Goal: Find contact information: Find contact information

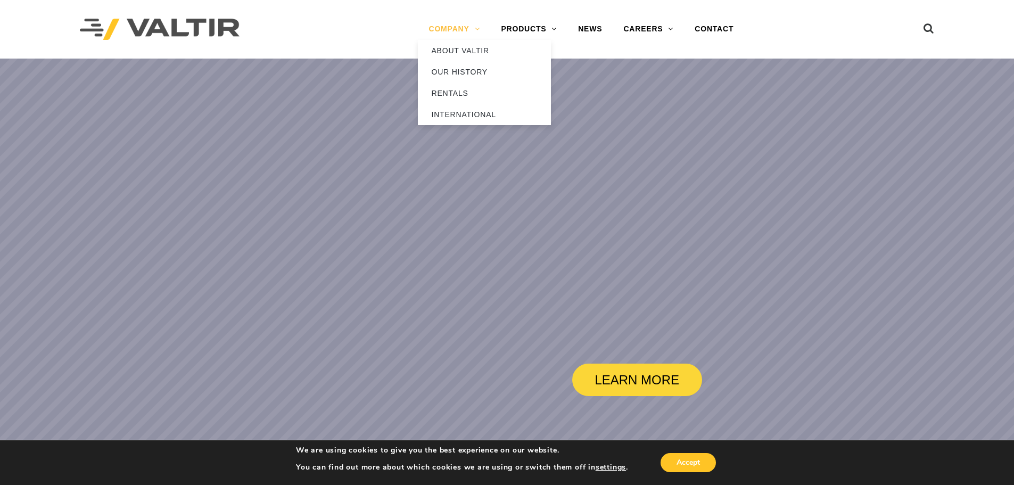
click at [450, 29] on link "COMPANY" at bounding box center [454, 29] width 72 height 21
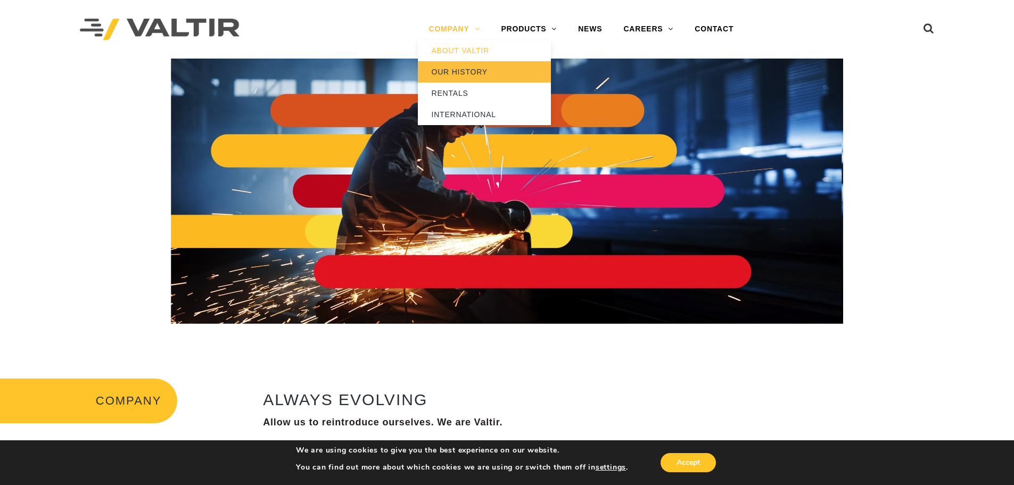
click at [457, 75] on link "OUR HISTORY" at bounding box center [484, 71] width 133 height 21
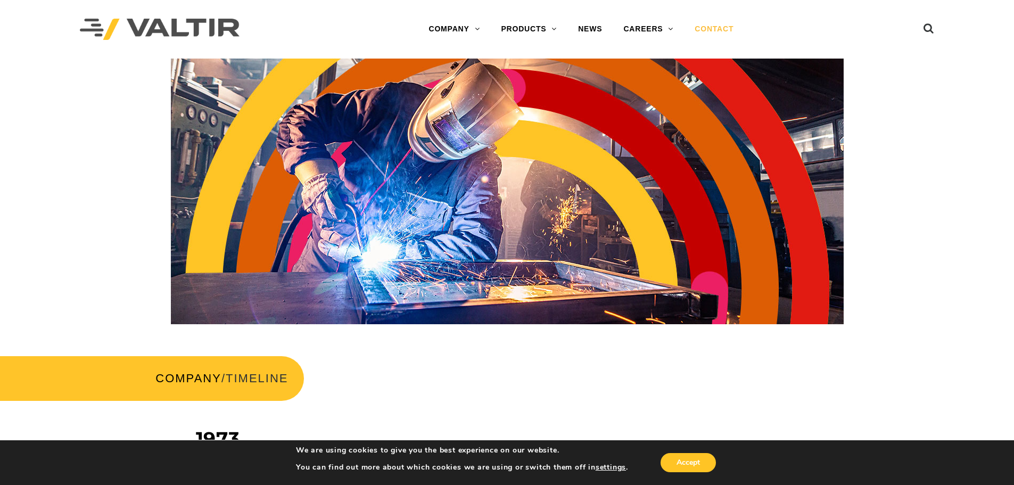
click at [717, 29] on link "CONTACT" at bounding box center [714, 29] width 60 height 21
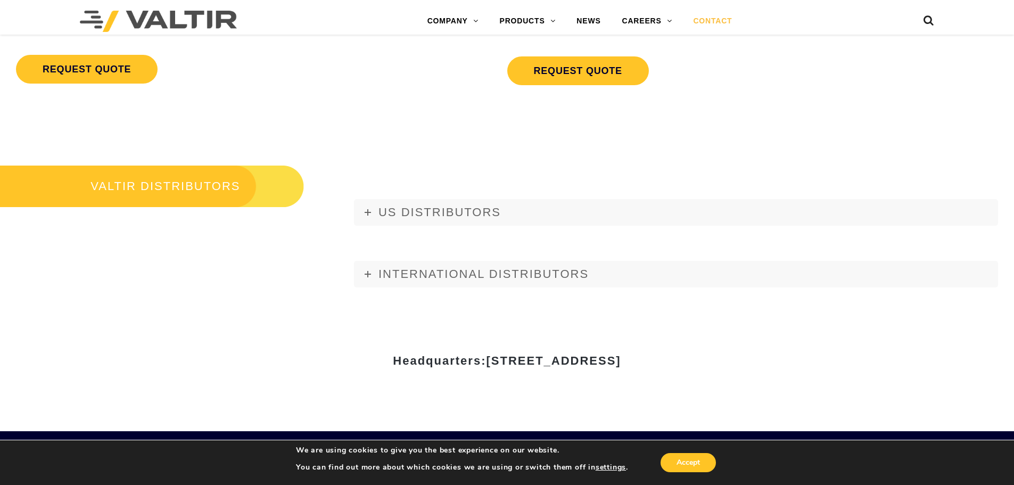
scroll to position [1223, 0]
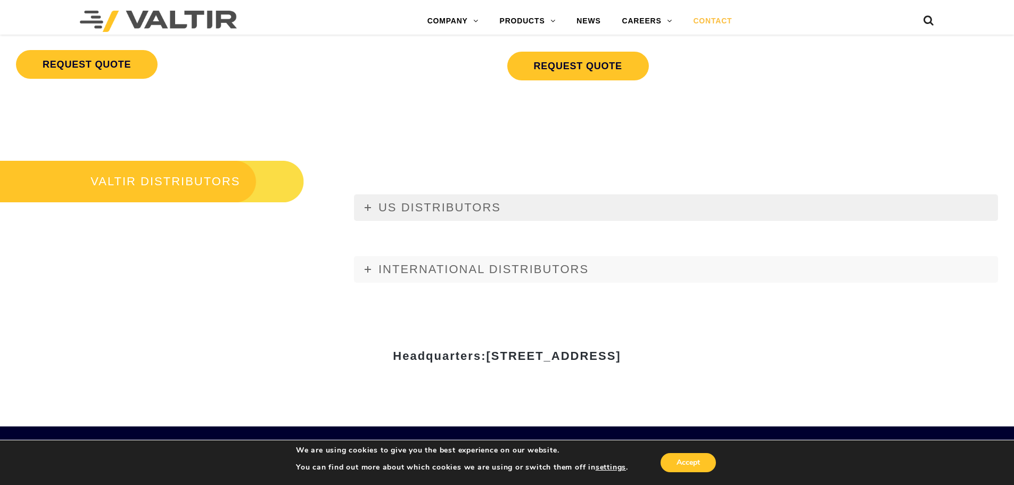
click at [369, 207] on icon at bounding box center [368, 207] width 6 height 6
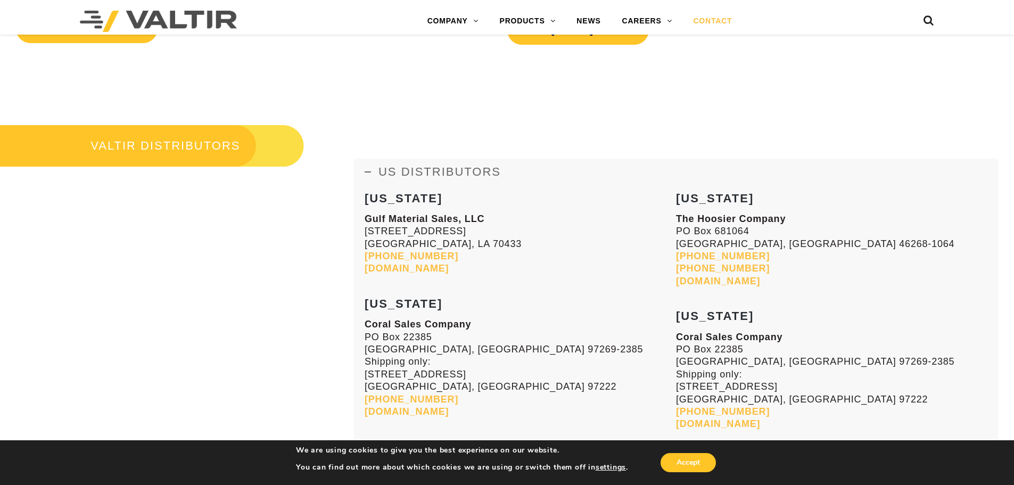
scroll to position [1264, 0]
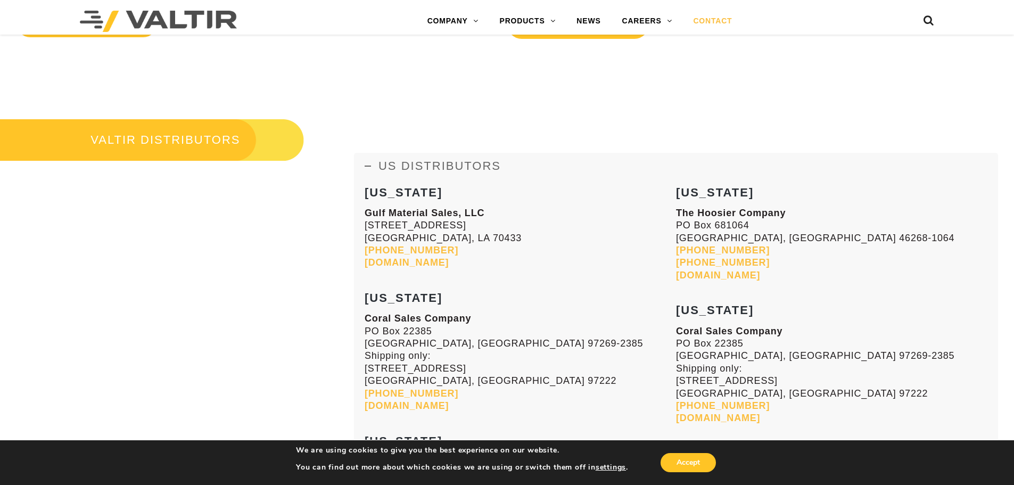
click at [370, 165] on icon at bounding box center [368, 166] width 6 height 6
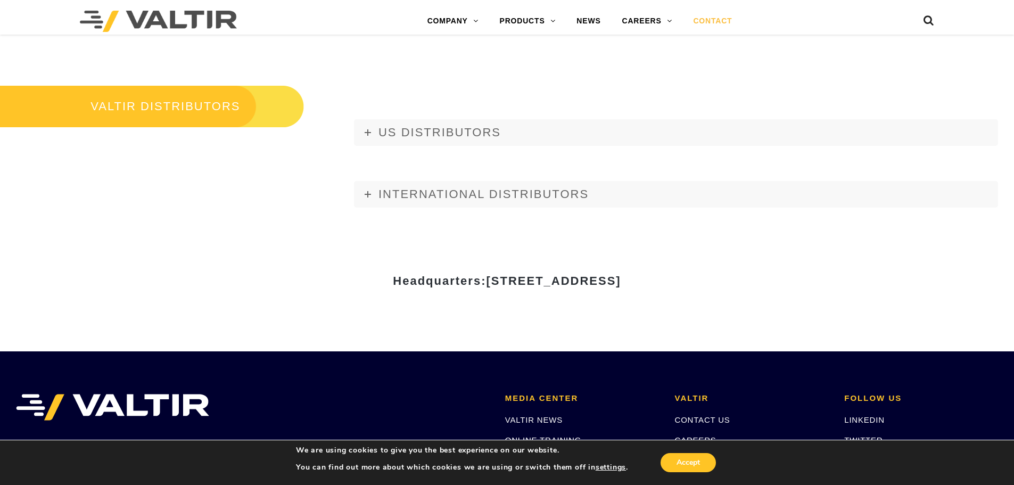
scroll to position [1215, 0]
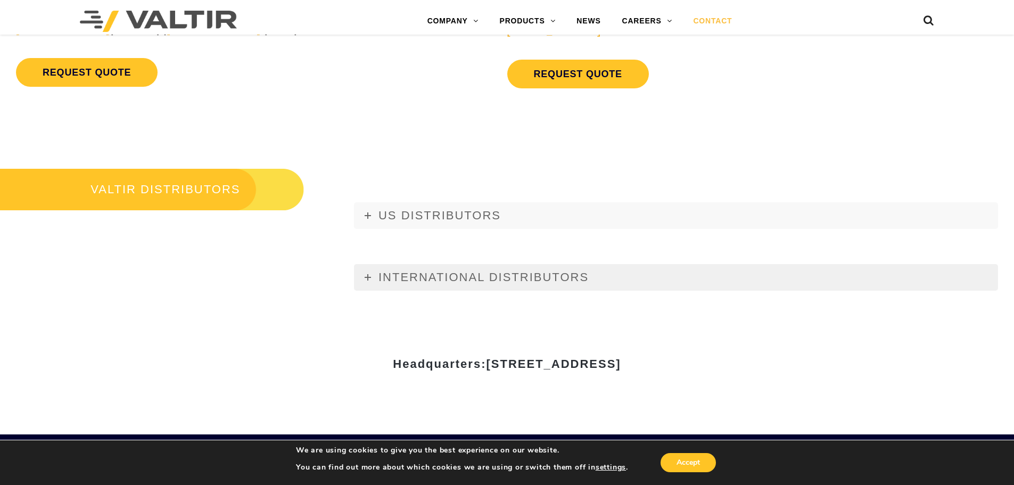
click at [370, 276] on icon at bounding box center [368, 277] width 6 height 6
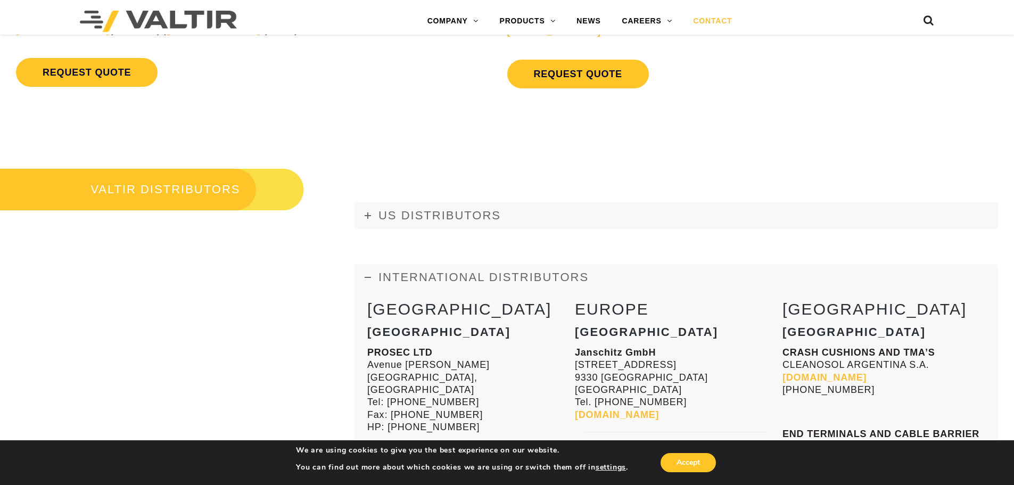
click at [370, 276] on icon at bounding box center [368, 277] width 6 height 6
